Goal: Entertainment & Leisure: Consume media (video, audio)

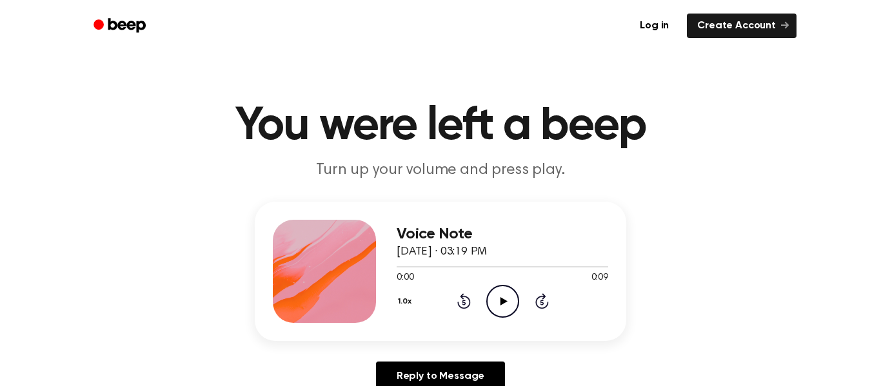
click at [498, 306] on icon "Play Audio" at bounding box center [502, 301] width 33 height 33
click at [487, 298] on circle at bounding box center [503, 302] width 32 height 32
click at [498, 297] on icon "Play Audio" at bounding box center [502, 301] width 33 height 33
click at [508, 306] on icon "Play Audio" at bounding box center [502, 301] width 33 height 33
click at [486, 290] on icon "Play Audio" at bounding box center [502, 301] width 33 height 33
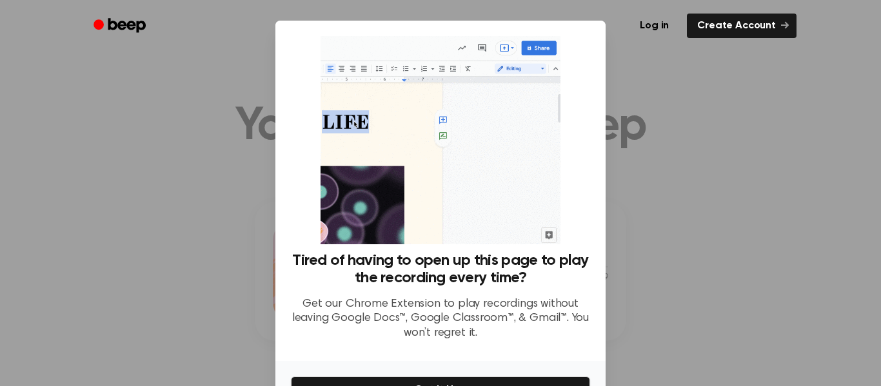
click at [655, 195] on div at bounding box center [440, 193] width 881 height 386
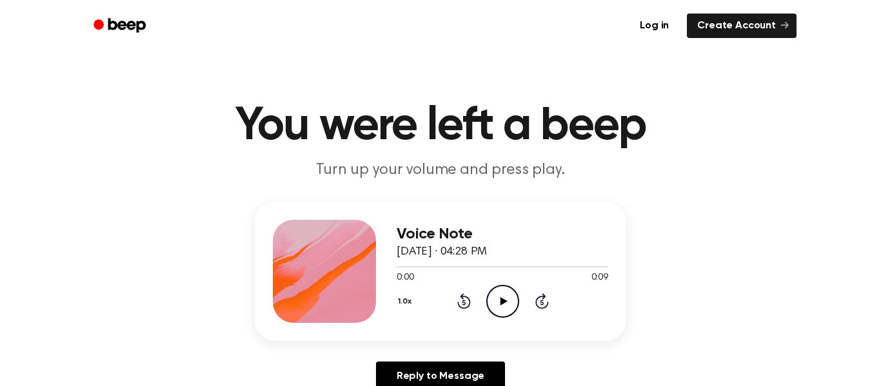
click at [500, 291] on icon "Play Audio" at bounding box center [502, 301] width 33 height 33
click at [508, 301] on icon "Play Audio" at bounding box center [502, 301] width 33 height 33
click at [498, 313] on icon "Play Audio" at bounding box center [502, 301] width 33 height 33
click at [511, 299] on icon "Play Audio" at bounding box center [502, 301] width 33 height 33
click at [514, 301] on icon "Play Audio" at bounding box center [502, 301] width 33 height 33
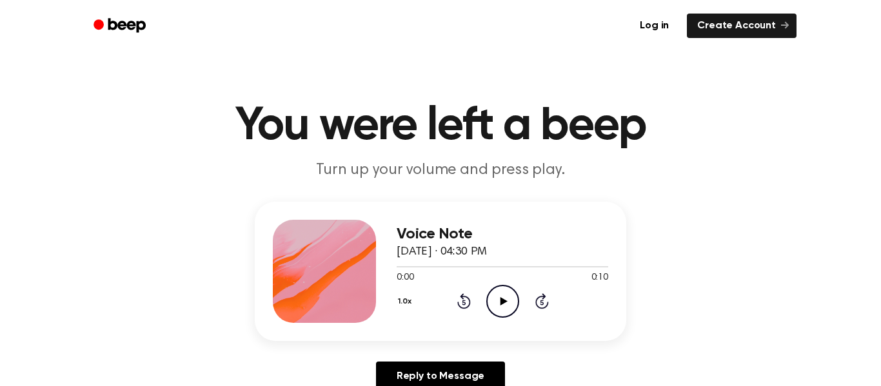
click at [497, 287] on icon "Play Audio" at bounding box center [502, 301] width 33 height 33
click at [506, 321] on div "Voice Note September 1, 2025 · 04:30 PM 0:10 0:10 Your browser does not support…" at bounding box center [503, 271] width 212 height 103
click at [501, 309] on icon "Play Audio" at bounding box center [502, 301] width 33 height 33
click at [503, 302] on icon "Pause Audio" at bounding box center [502, 301] width 33 height 33
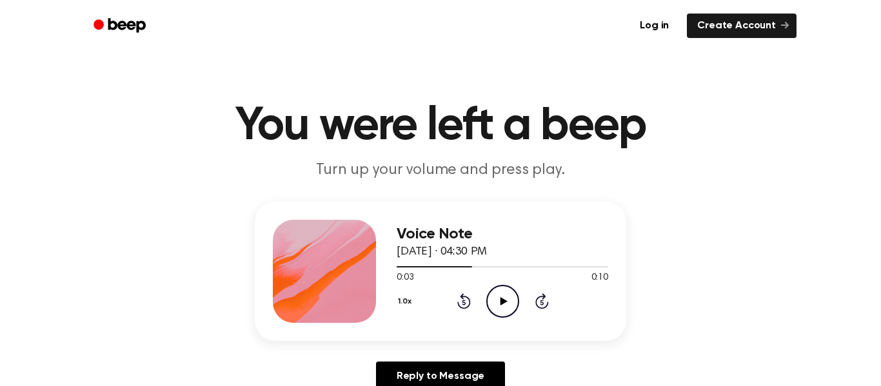
click at [502, 302] on icon at bounding box center [503, 301] width 7 height 8
click at [504, 302] on icon at bounding box center [503, 301] width 6 height 8
click at [464, 298] on icon "Rewind 5 seconds" at bounding box center [464, 301] width 14 height 17
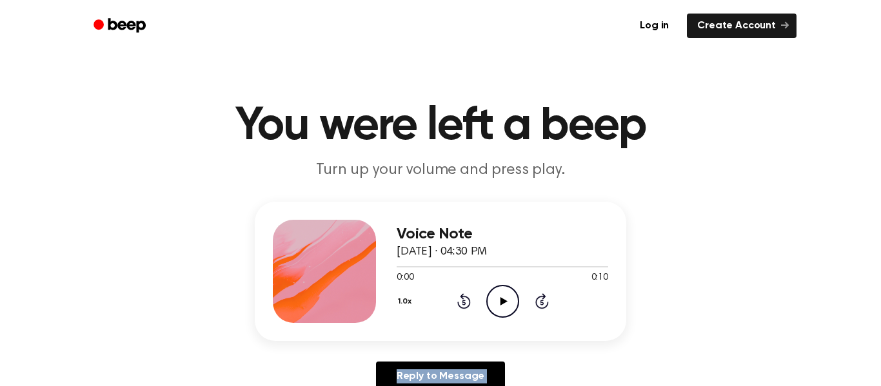
click at [464, 298] on icon "Rewind 5 seconds" at bounding box center [464, 301] width 14 height 17
click at [492, 299] on icon "Play Audio" at bounding box center [502, 301] width 33 height 33
click at [508, 307] on icon "Play Audio" at bounding box center [502, 301] width 33 height 33
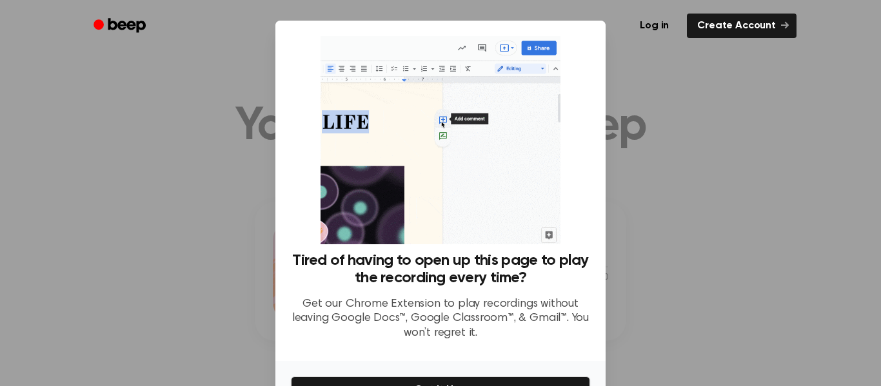
click at [691, 168] on div at bounding box center [440, 193] width 881 height 386
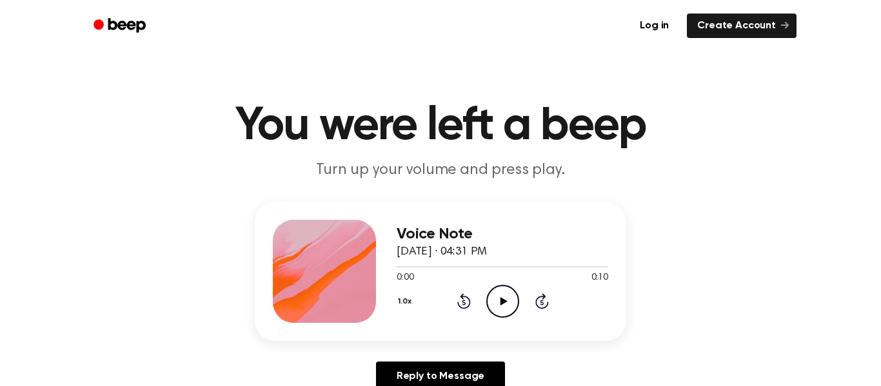
click at [506, 313] on icon "Play Audio" at bounding box center [502, 301] width 33 height 33
click at [488, 303] on icon "Play Audio" at bounding box center [502, 301] width 33 height 33
